Goal: Check status: Check status

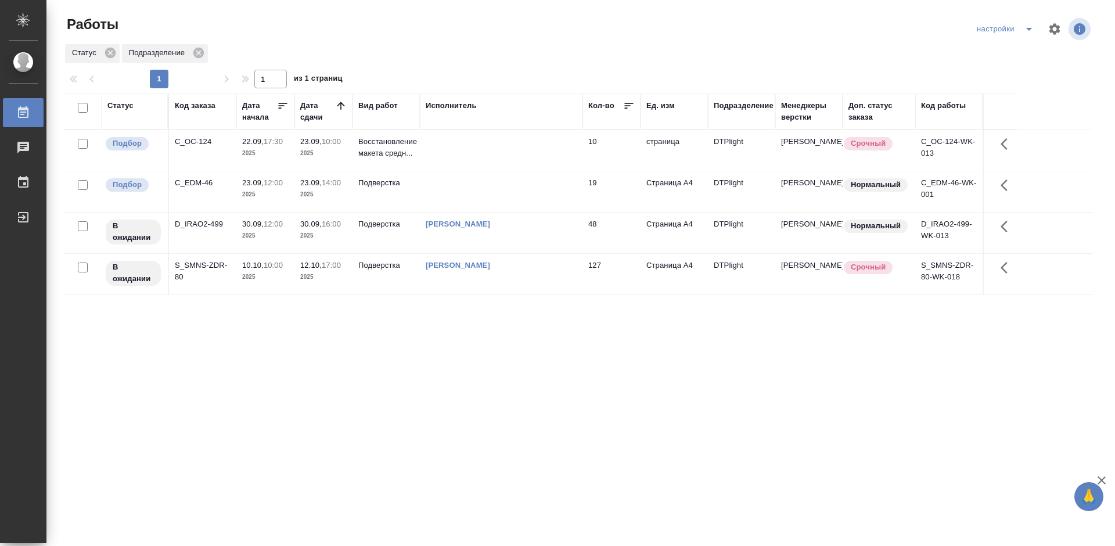
click at [399, 343] on div "Статус Код заказа Дата начала Дата сдачи Вид работ Исполнитель Кол-во Ед. изм П…" at bounding box center [578, 303] width 1029 height 418
click at [536, 391] on div "Статус Код заказа Дата начала Дата сдачи Вид работ Исполнитель Кол-во Ед. изм П…" at bounding box center [578, 303] width 1029 height 418
click at [575, 364] on div "Статус Код заказа Дата начала Дата сдачи Вид работ Исполнитель Кол-во Ед. изм П…" at bounding box center [578, 303] width 1029 height 418
click at [205, 142] on div "C_OC-124" at bounding box center [203, 142] width 56 height 12
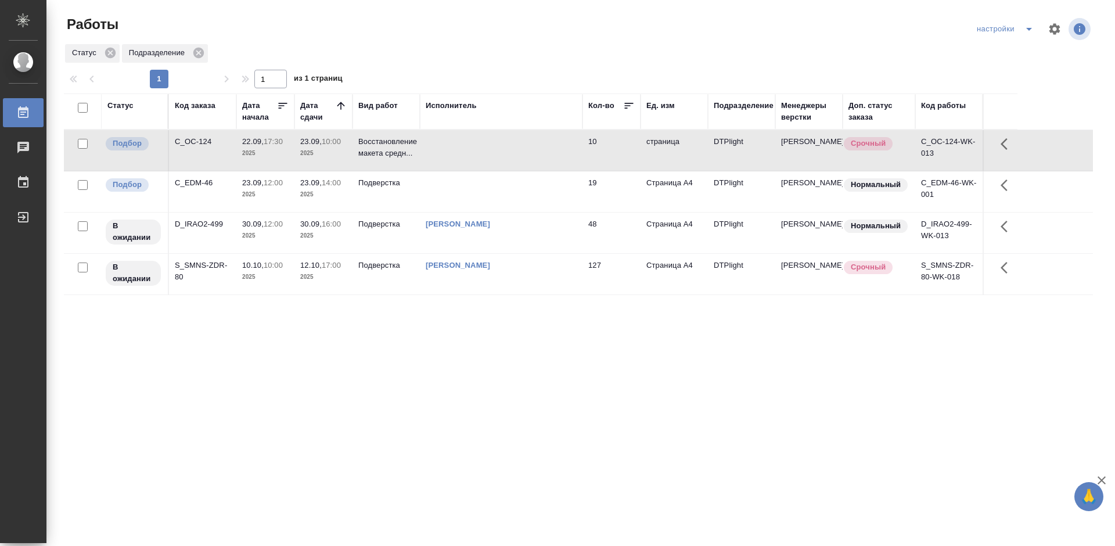
click at [205, 142] on div "C_OC-124" at bounding box center [203, 142] width 56 height 12
click at [191, 181] on div "C_EDM-46" at bounding box center [203, 183] width 56 height 12
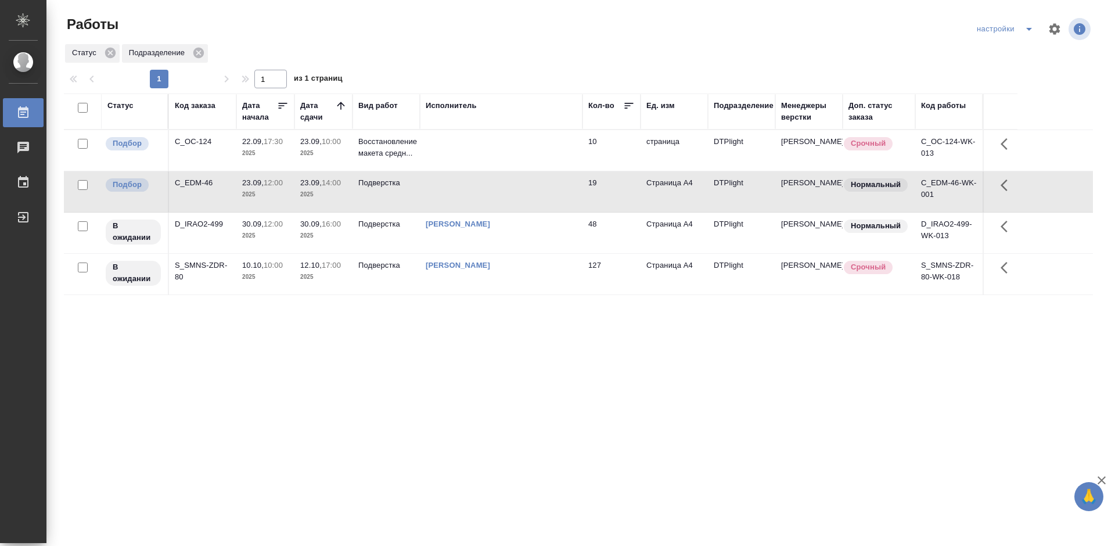
click at [191, 181] on div "C_EDM-46" at bounding box center [203, 183] width 56 height 12
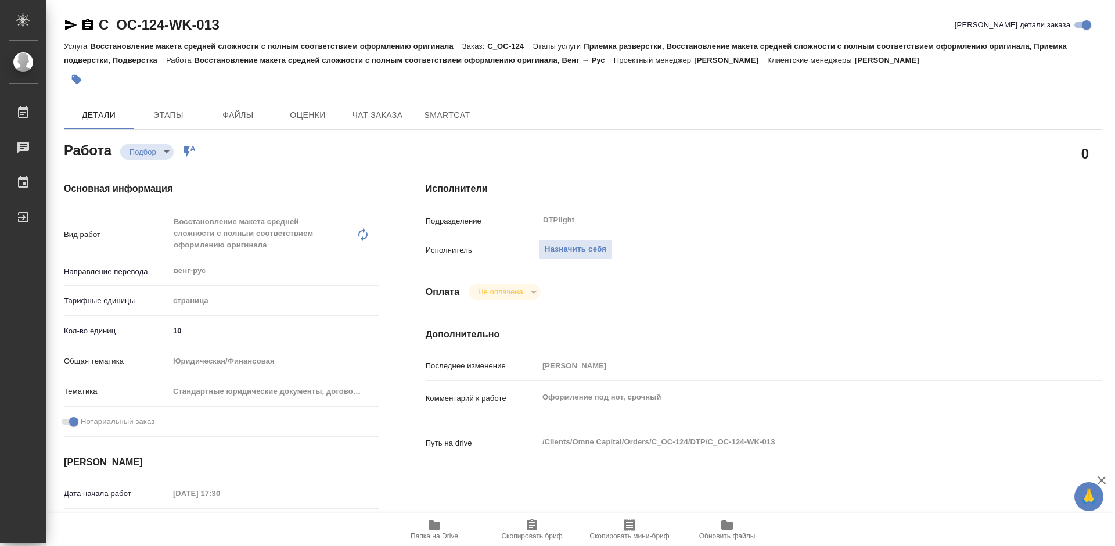
type textarea "x"
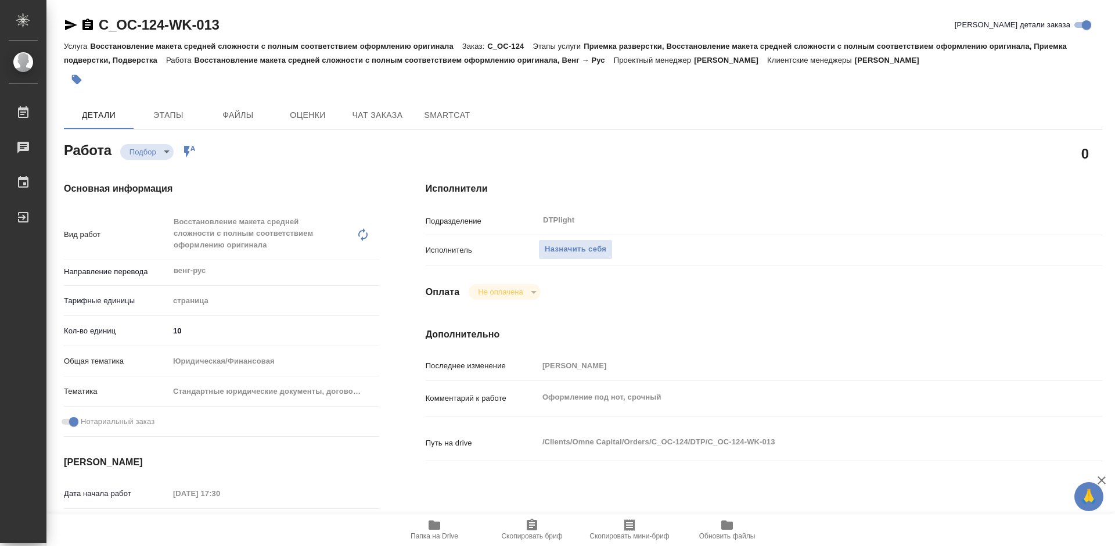
type textarea "x"
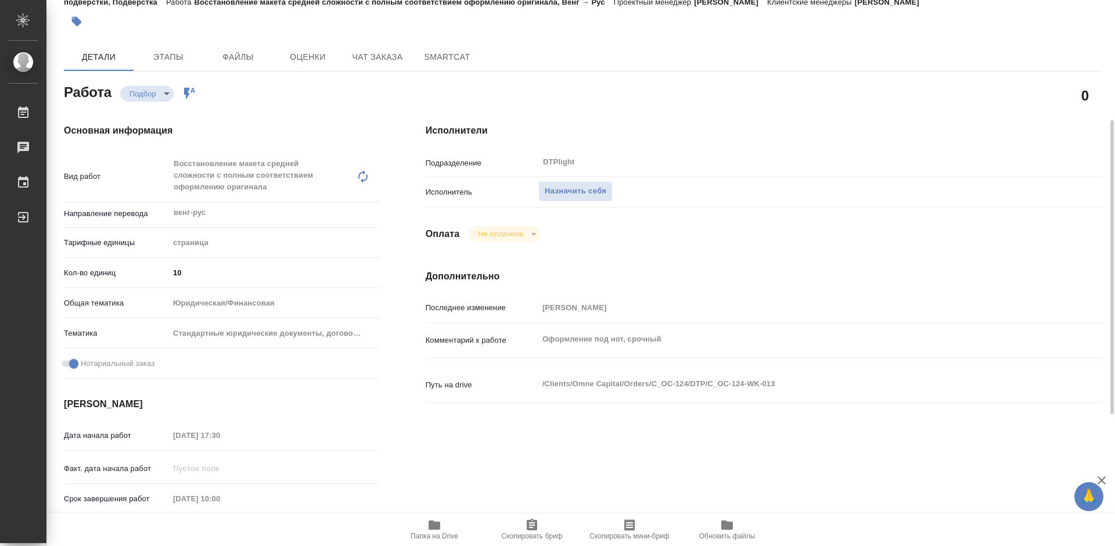
scroll to position [232, 0]
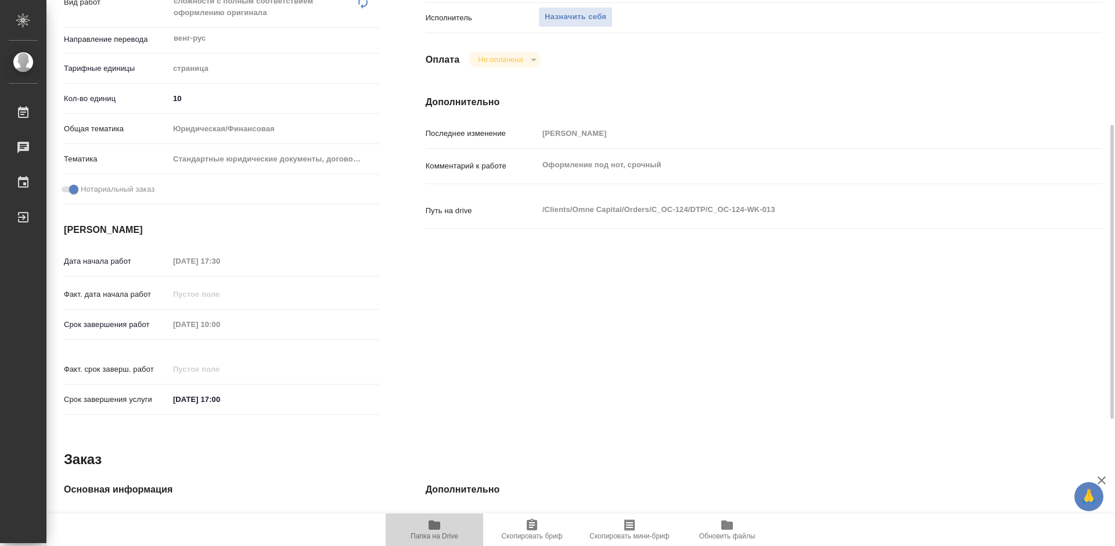
click at [443, 524] on span "Папка на Drive" at bounding box center [435, 529] width 84 height 22
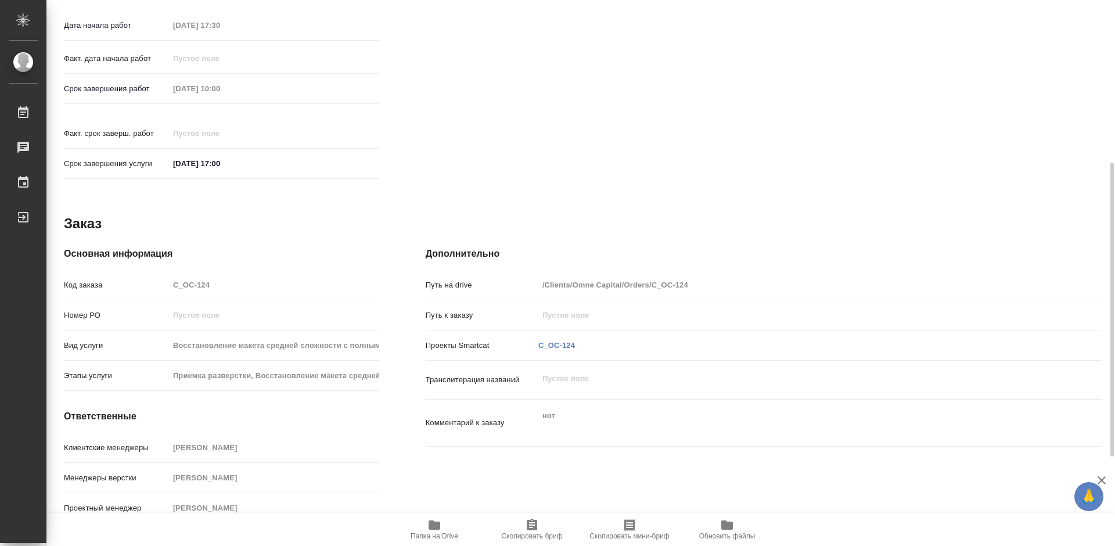
scroll to position [236, 0]
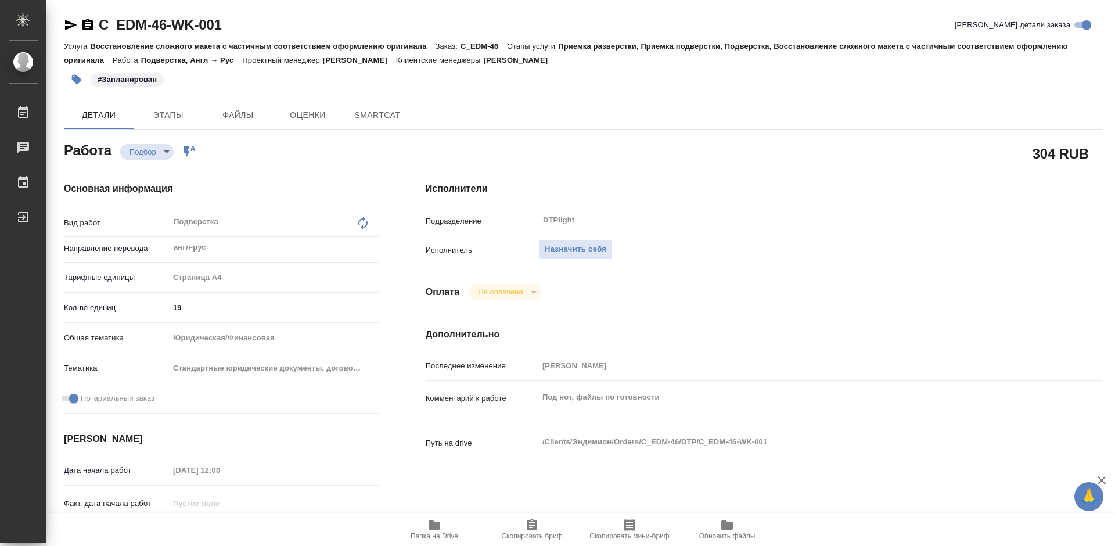
type textarea "x"
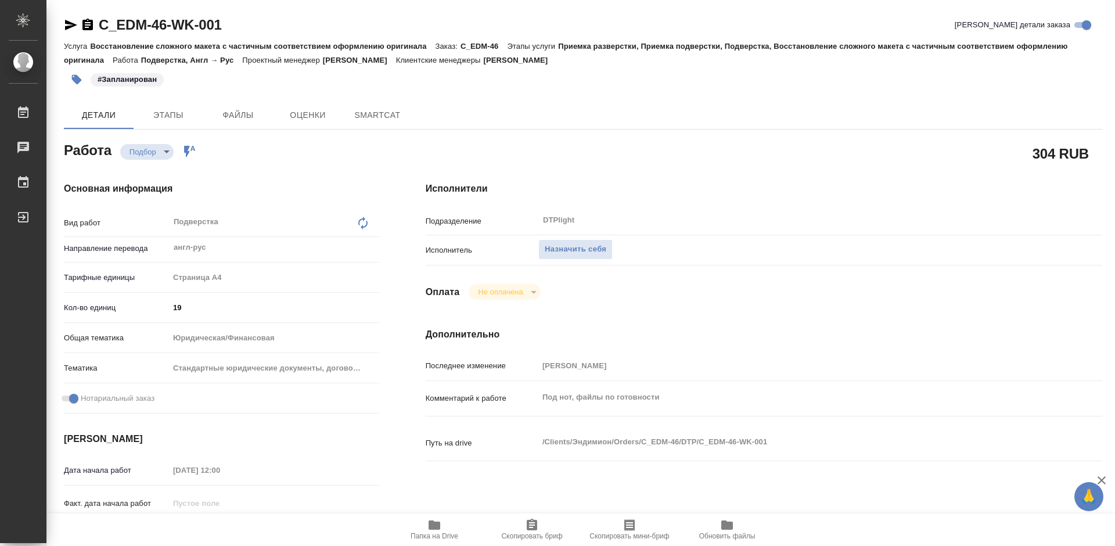
type textarea "x"
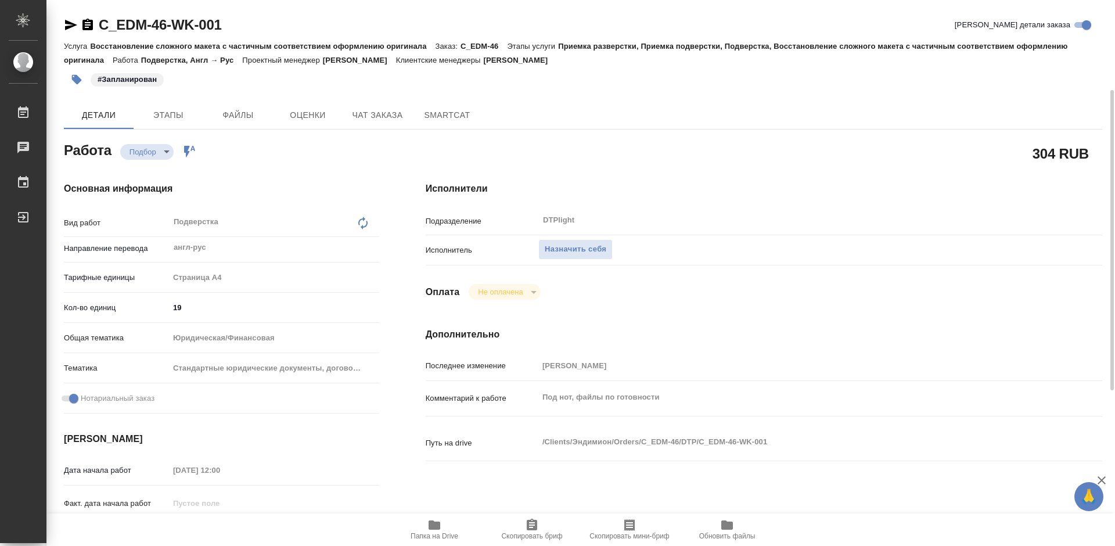
scroll to position [116, 0]
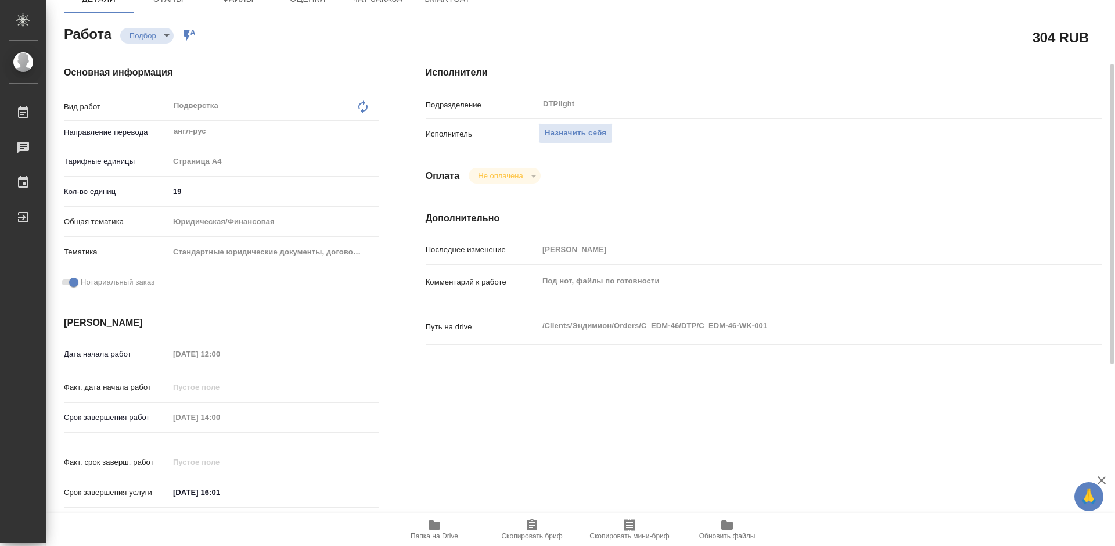
type textarea "x"
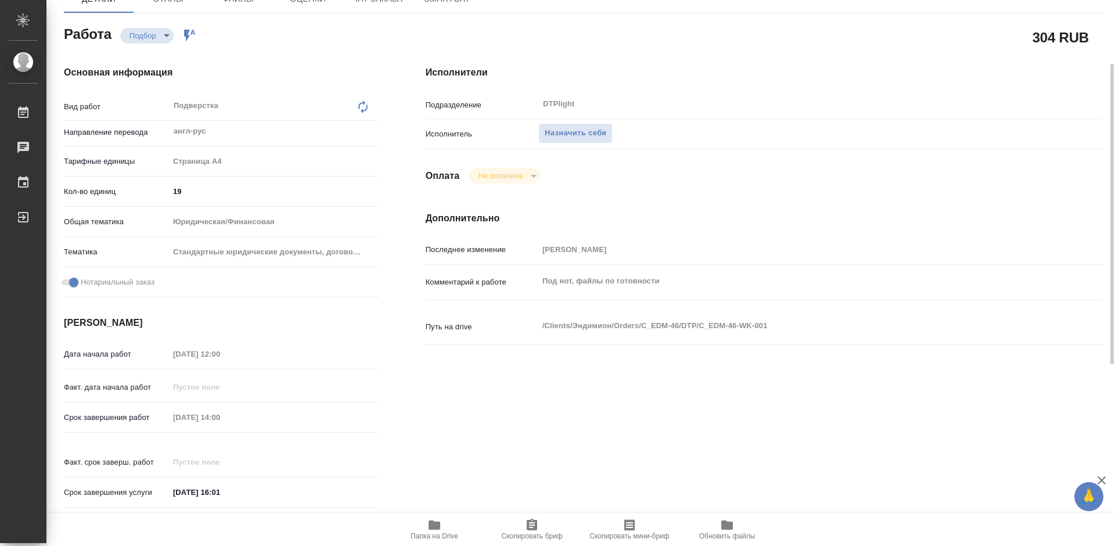
type textarea "x"
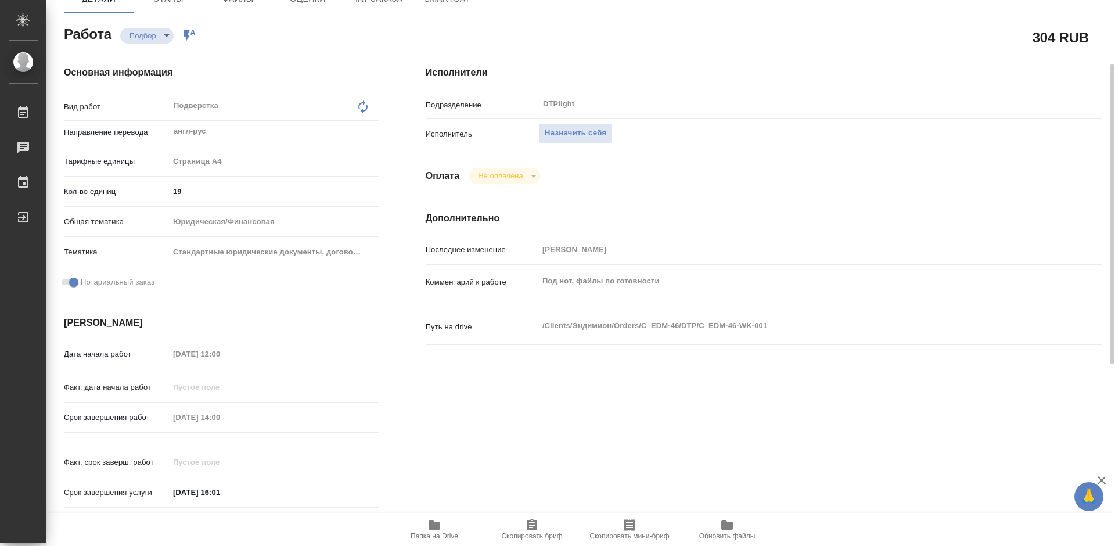
click at [440, 526] on icon "button" at bounding box center [435, 525] width 12 height 9
